Goal: Task Accomplishment & Management: Use online tool/utility

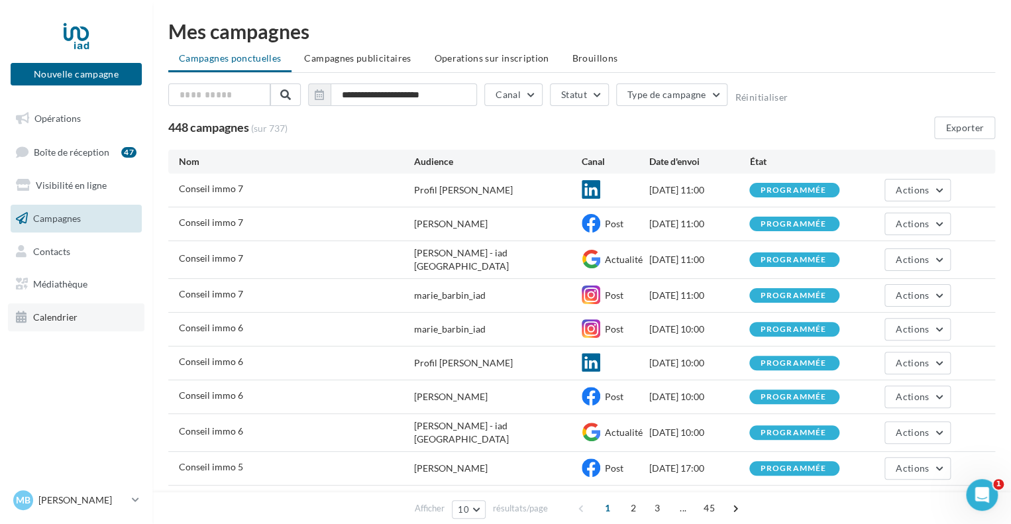
click at [65, 310] on link "Calendrier" at bounding box center [76, 317] width 137 height 28
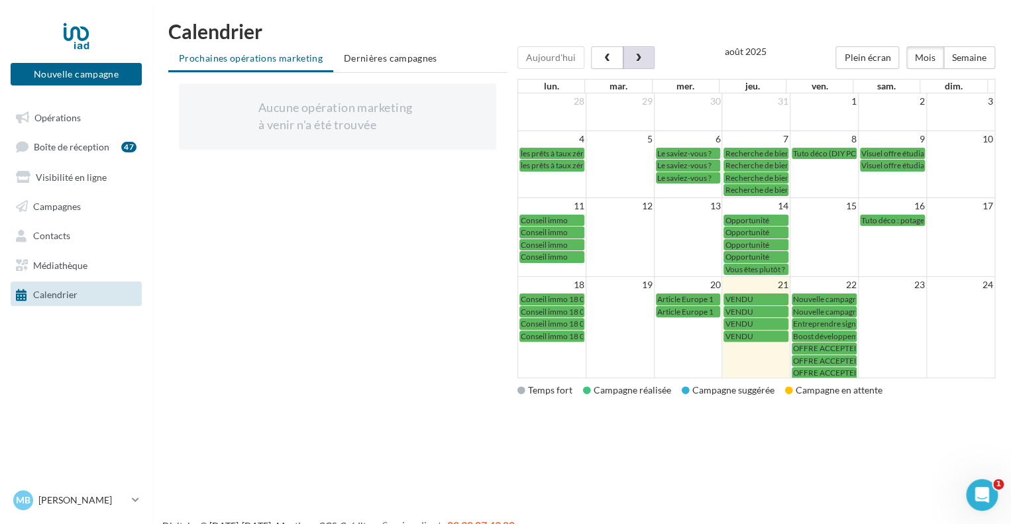
click at [641, 61] on button "button" at bounding box center [639, 57] width 32 height 23
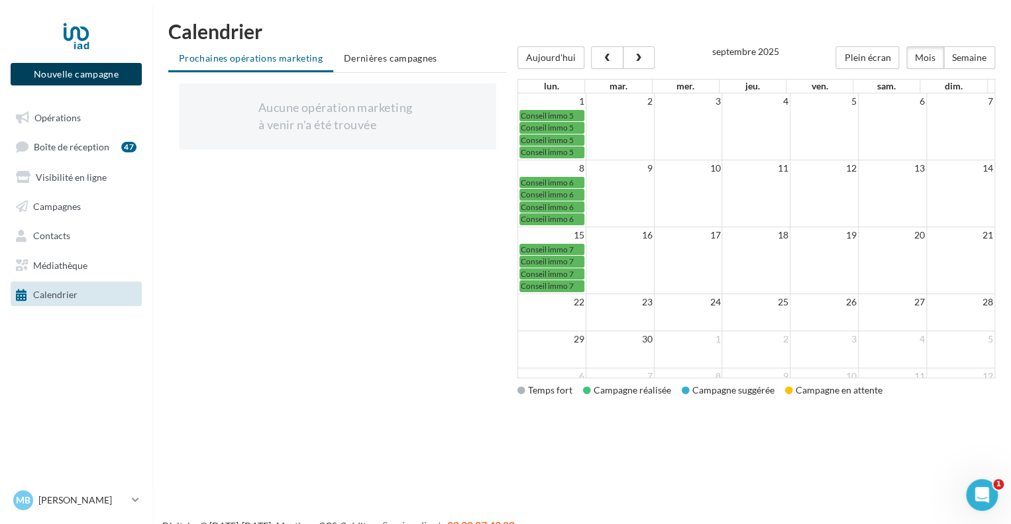
click at [127, 71] on button "Nouvelle campagne" at bounding box center [76, 74] width 131 height 23
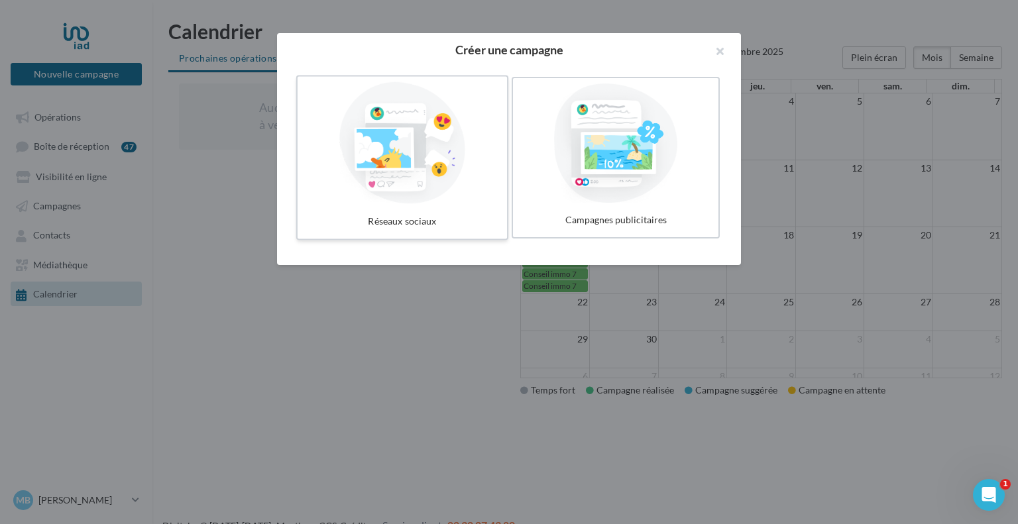
click at [365, 175] on div at bounding box center [402, 143] width 199 height 122
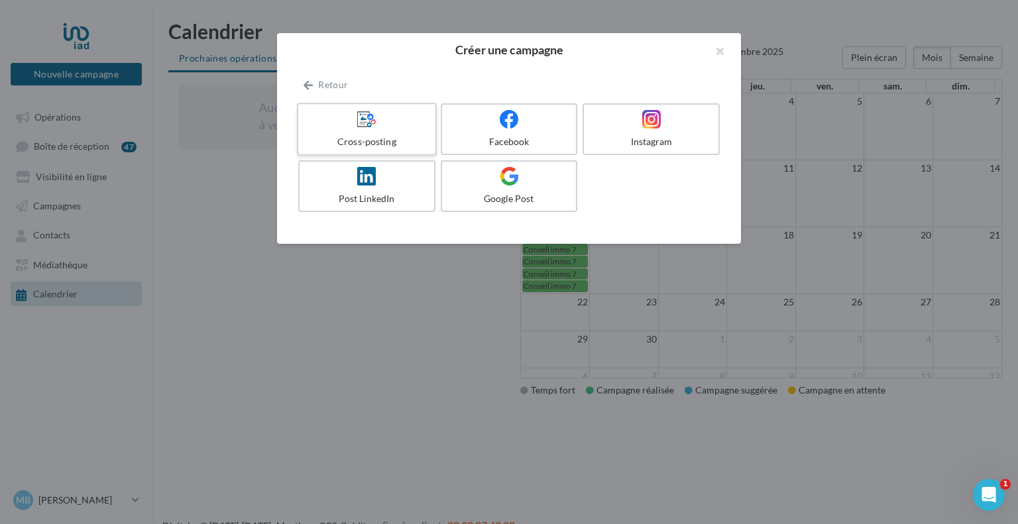
click at [376, 140] on div "Cross-posting" at bounding box center [366, 141] width 126 height 13
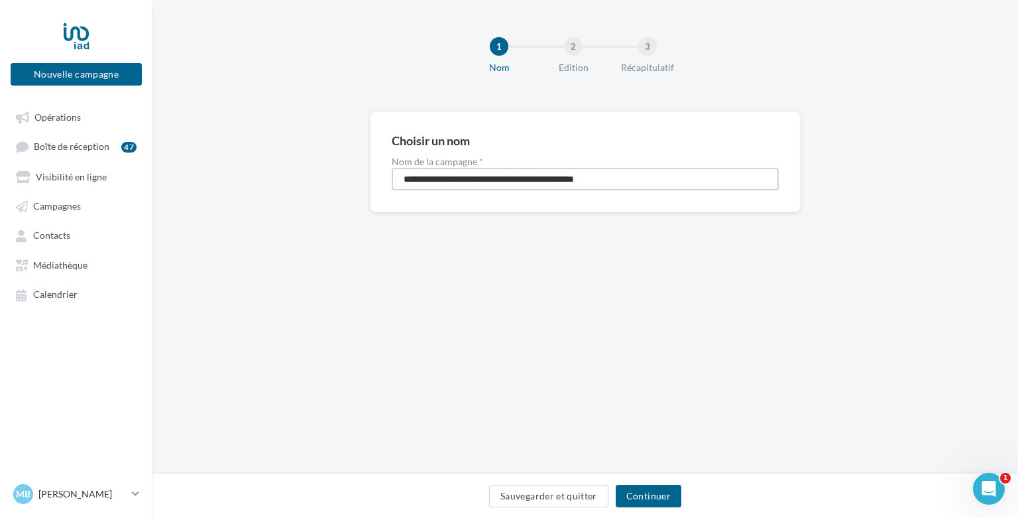
drag, startPoint x: 661, startPoint y: 180, endPoint x: 338, endPoint y: 180, distance: 322.7
click at [338, 180] on div "**********" at bounding box center [584, 182] width 865 height 143
type input "*"
type input "**********"
click at [656, 492] on button "Continuer" at bounding box center [649, 495] width 66 height 23
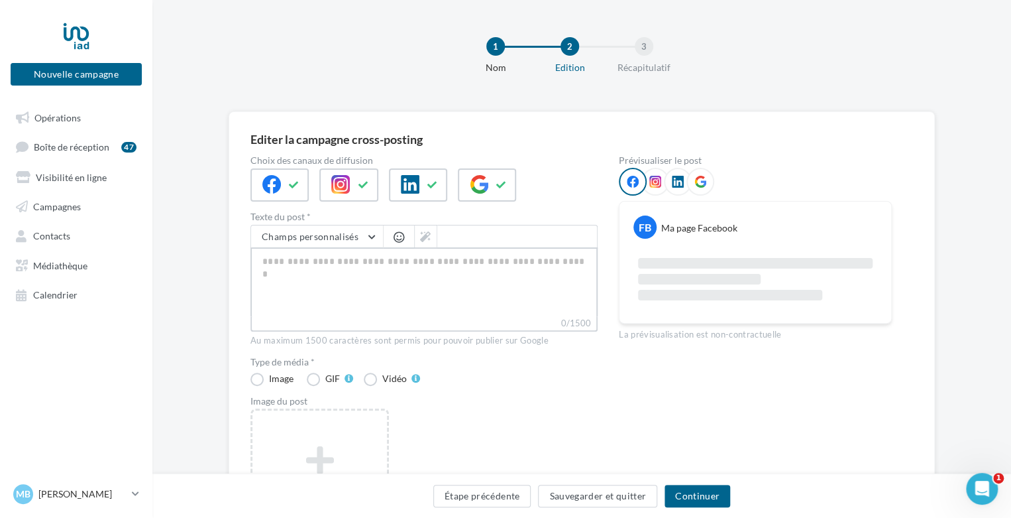
click at [331, 254] on textarea "0/1500" at bounding box center [423, 281] width 347 height 69
paste textarea "**********"
type textarea "**********"
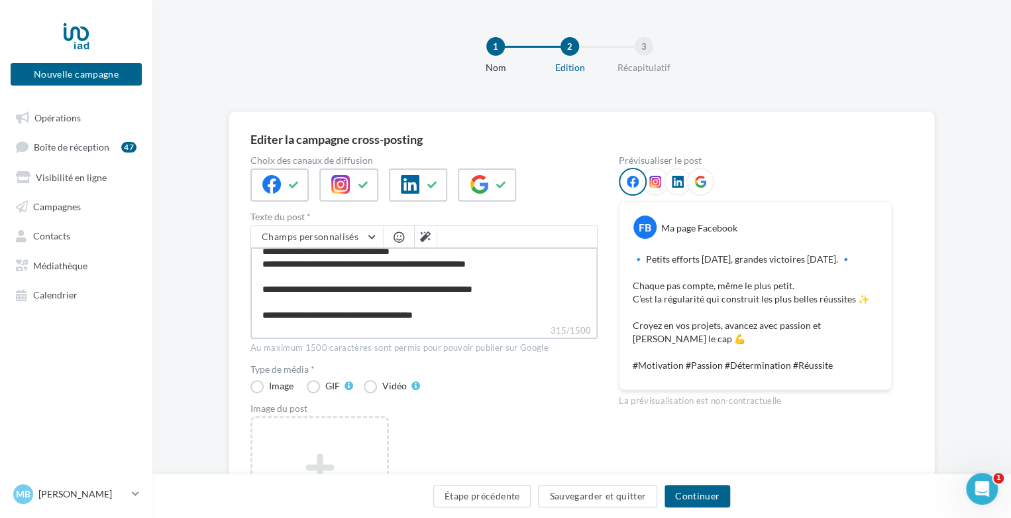
scroll to position [37, 0]
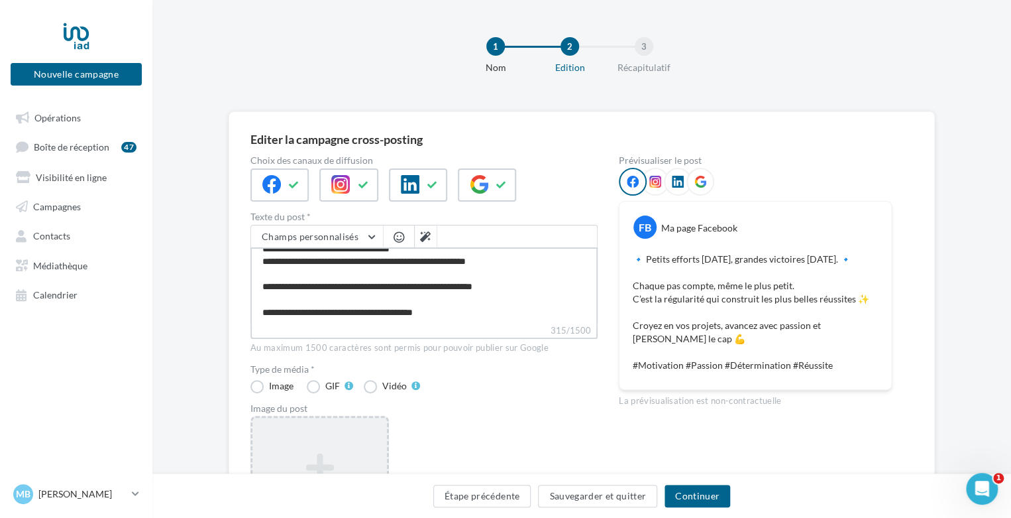
type textarea "**********"
click at [307, 432] on div "Ajouter une image Format: jpg Taille min: 400x300 (LxH) Taille max: 1920x1350 (…" at bounding box center [319, 501] width 138 height 172
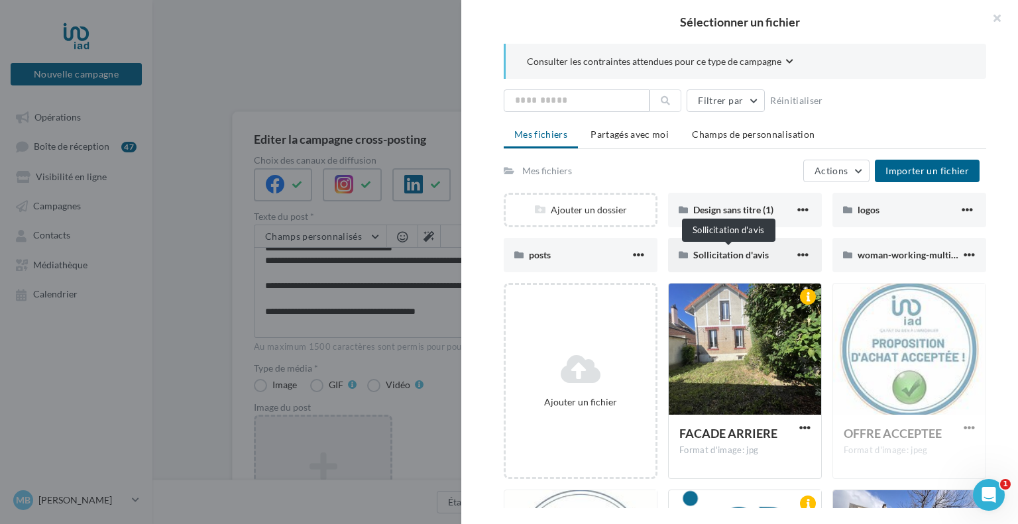
click at [749, 252] on span "Sollicitation d'avis" at bounding box center [731, 254] width 76 height 11
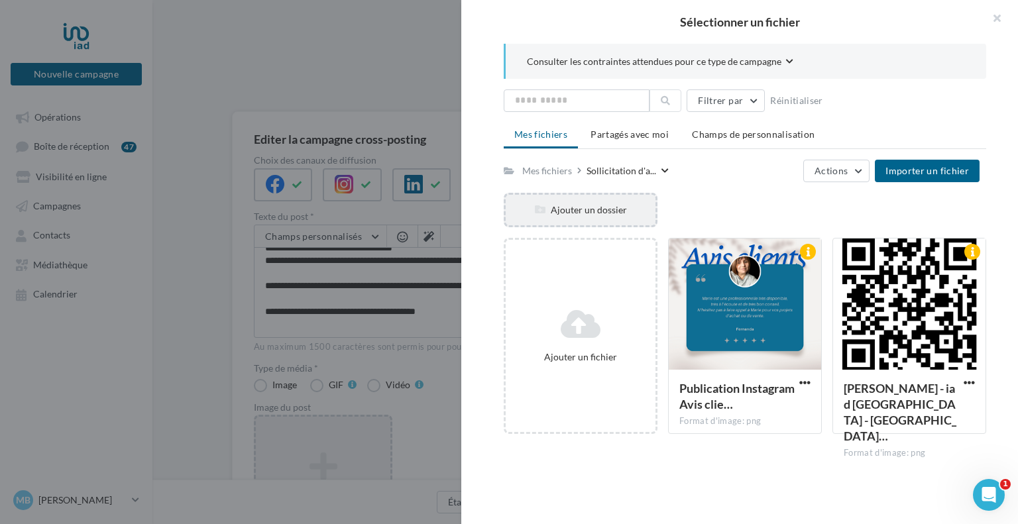
click at [609, 203] on div "Ajouter un dossier" at bounding box center [581, 209] width 150 height 13
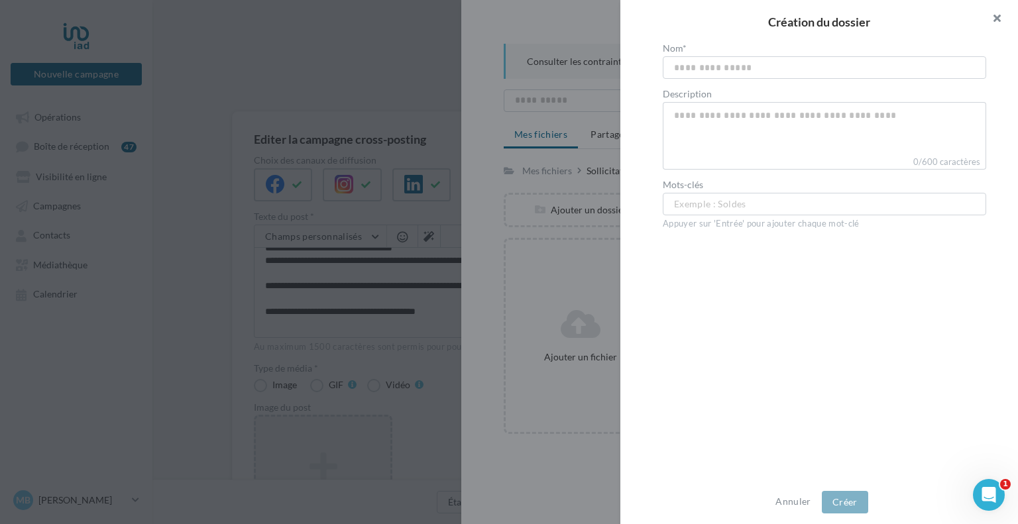
click at [1007, 13] on button "button" at bounding box center [991, 20] width 53 height 40
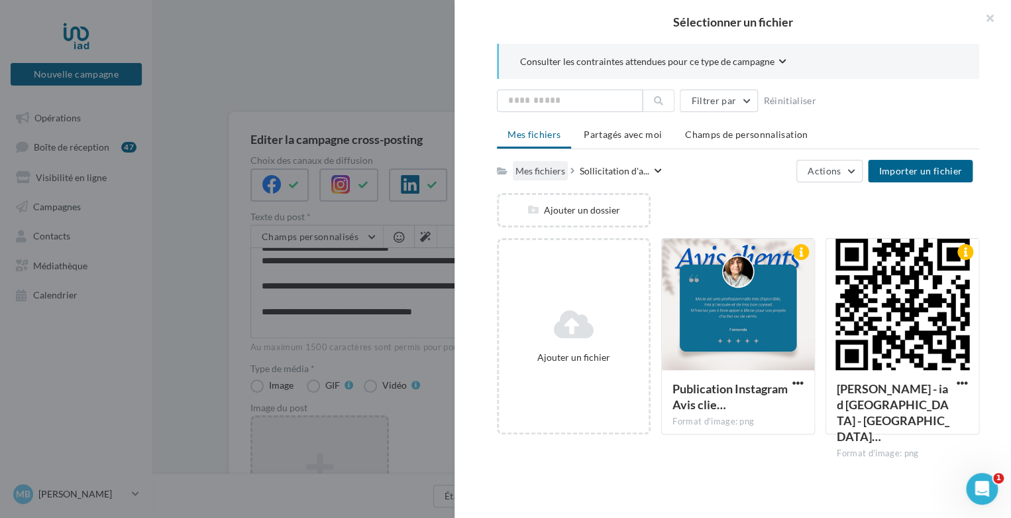
click at [523, 171] on div "Mes fichiers" at bounding box center [541, 170] width 50 height 13
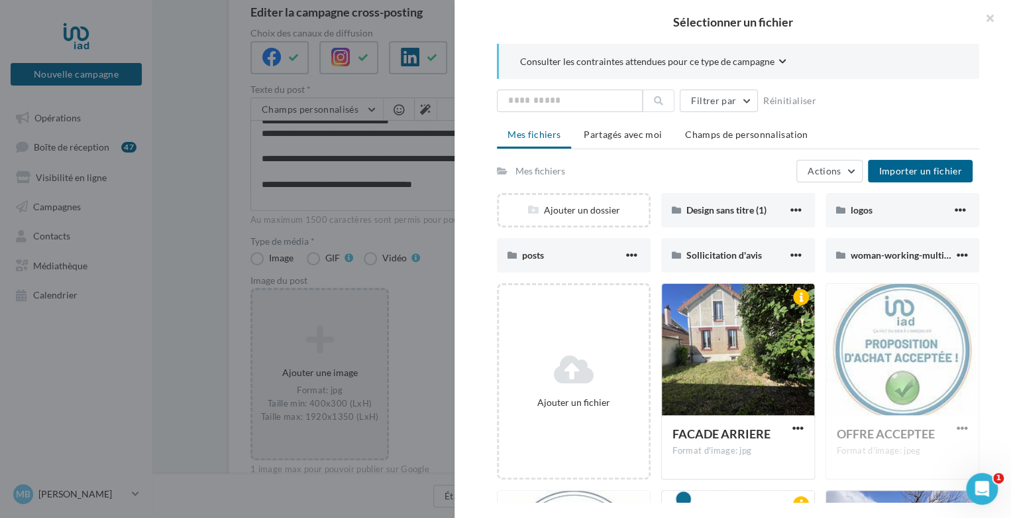
scroll to position [194, 0]
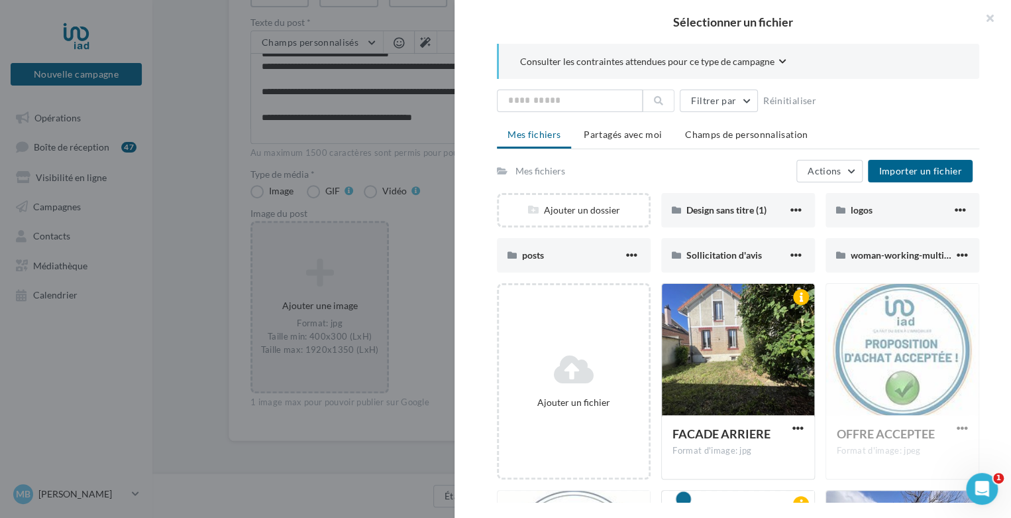
click at [992, 113] on div "Consulter les contraintes attendues pour ce type de campagne Filtrer par Réinit…" at bounding box center [738, 273] width 567 height 458
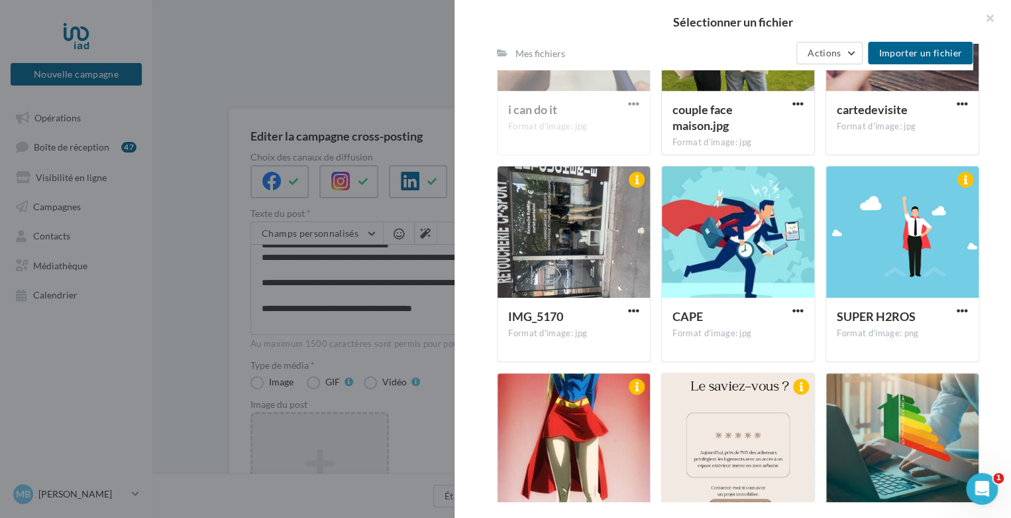
scroll to position [0, 0]
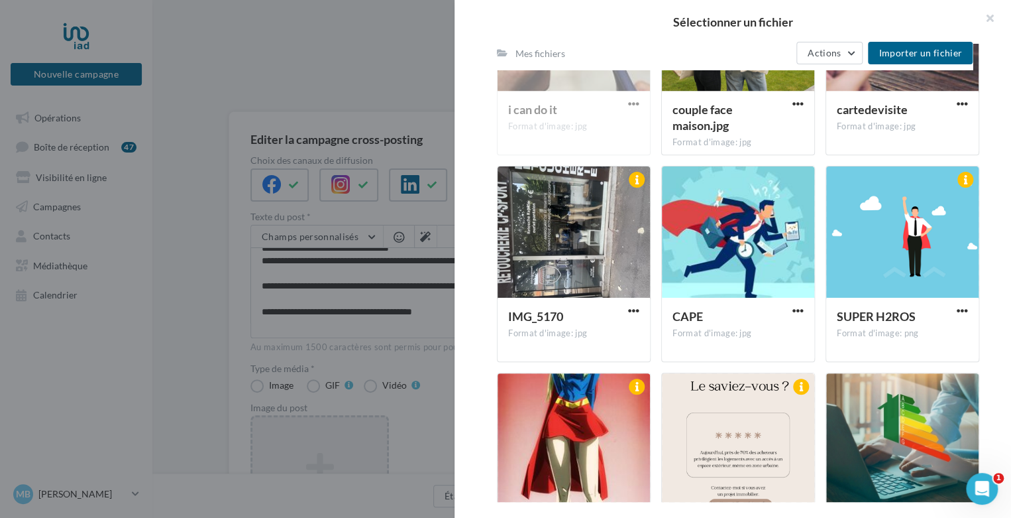
click at [421, 362] on div at bounding box center [505, 259] width 1011 height 518
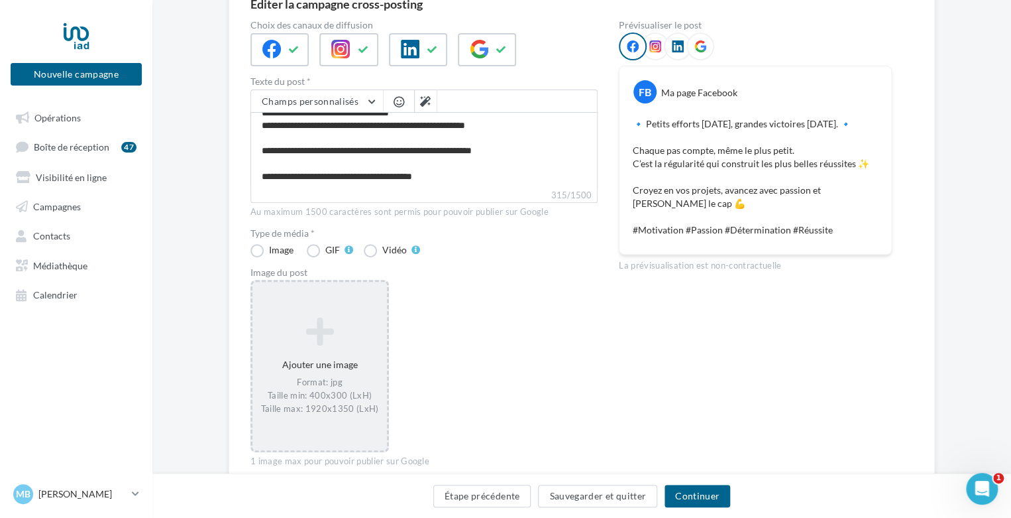
scroll to position [194, 0]
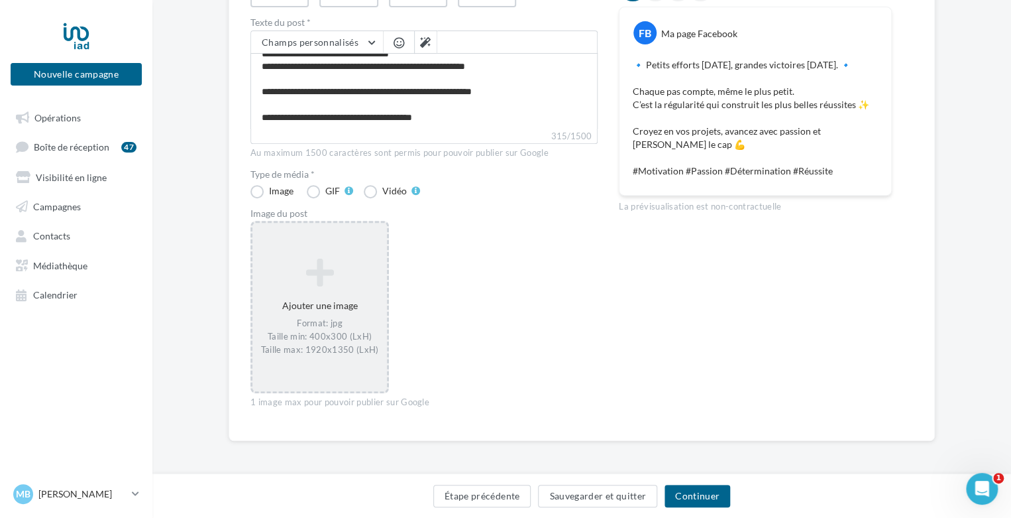
click at [329, 347] on div "Format: jpg Taille min: 400x300 (LxH) Taille max: 1920x1350 (LxH)" at bounding box center [320, 336] width 124 height 38
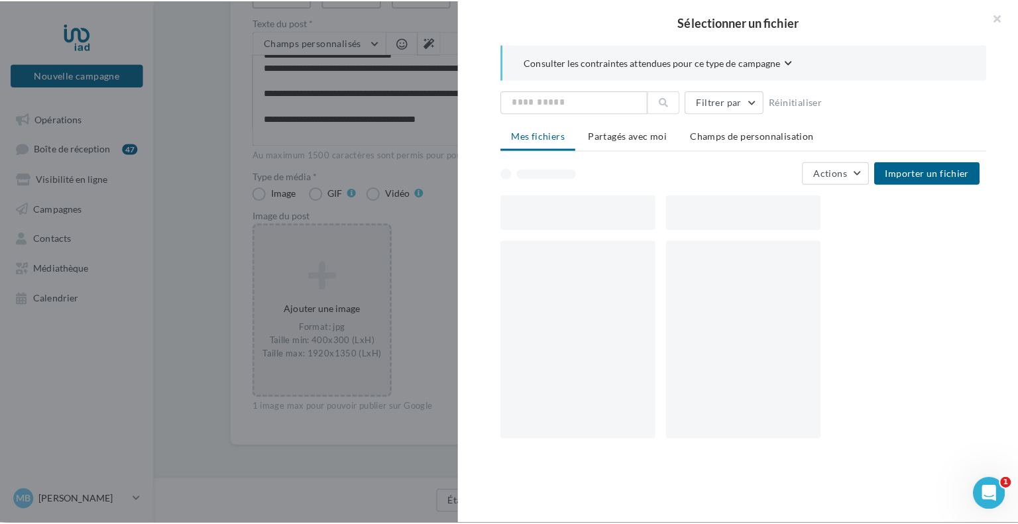
scroll to position [188, 0]
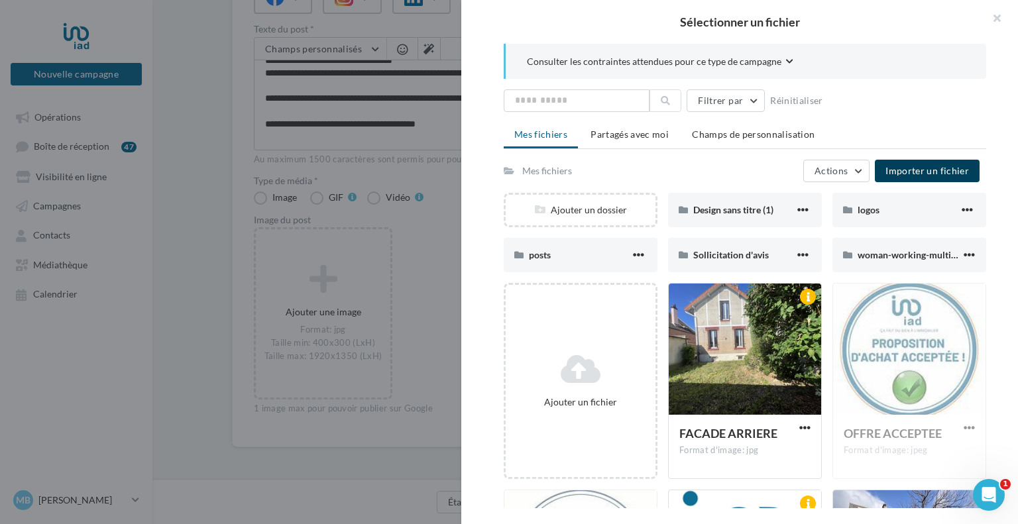
click at [924, 172] on span "Importer un fichier" at bounding box center [926, 170] width 83 height 11
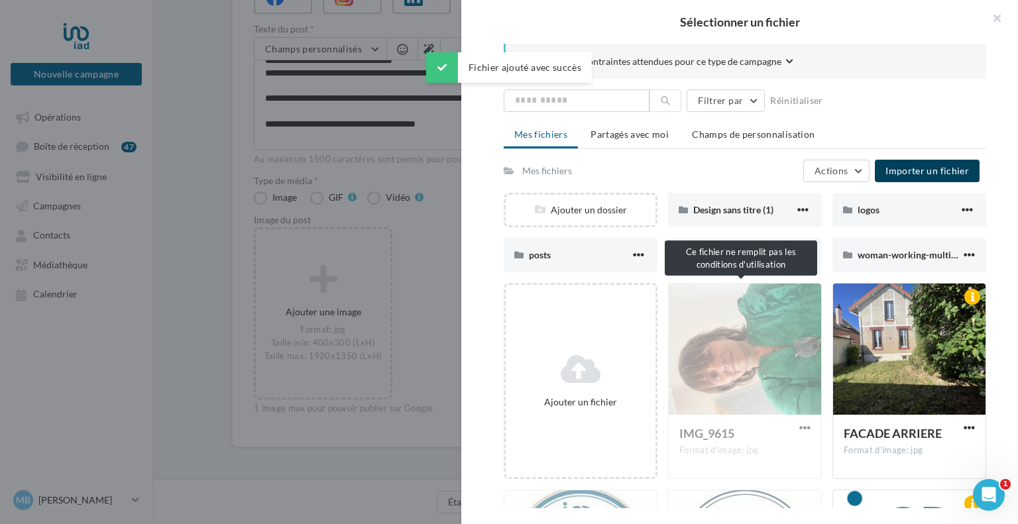
click at [732, 358] on div "IMG_9615 Format d'image: jpg" at bounding box center [745, 381] width 154 height 196
click at [738, 360] on div "IMG_9615 Format d'image: jpg" at bounding box center [745, 381] width 154 height 196
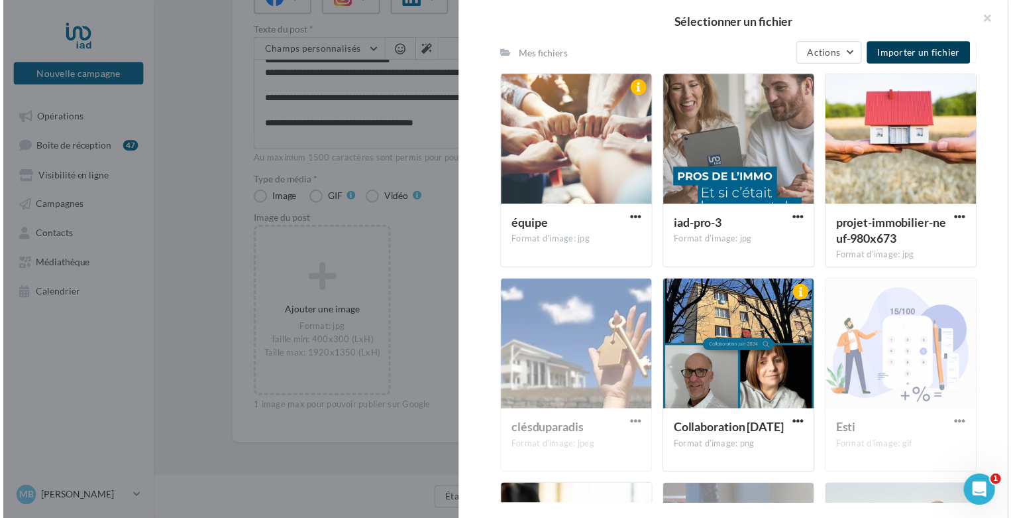
scroll to position [9304, 0]
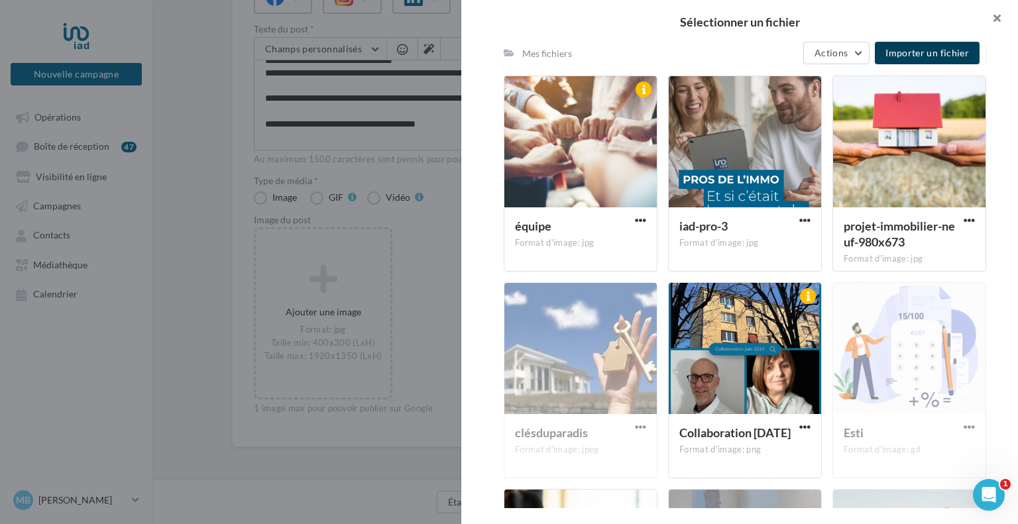
click at [995, 17] on button "button" at bounding box center [991, 20] width 53 height 40
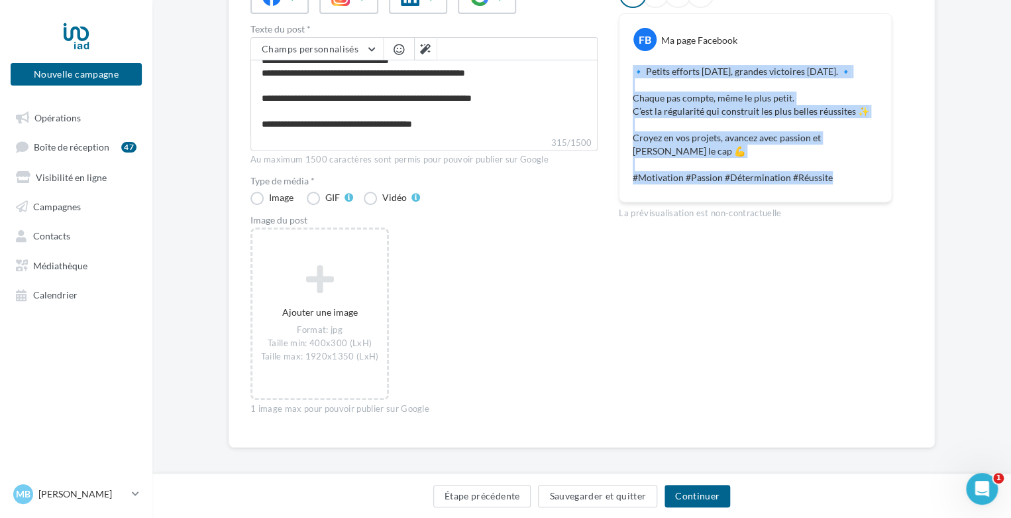
drag, startPoint x: 851, startPoint y: 176, endPoint x: 628, endPoint y: 68, distance: 248.7
click at [628, 68] on div "🔹 Petits efforts aujourd’hui, grandes victoires demain. 🔹 Chaque pas compte, mê…" at bounding box center [755, 125] width 265 height 126
